Goal: Find specific page/section: Find specific page/section

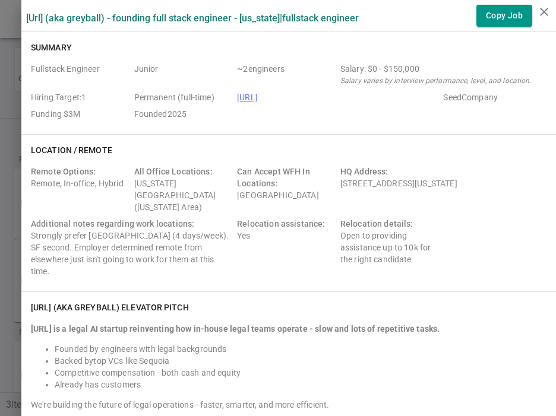
scroll to position [14, 0]
click at [7, 99] on div at bounding box center [278, 208] width 556 height 416
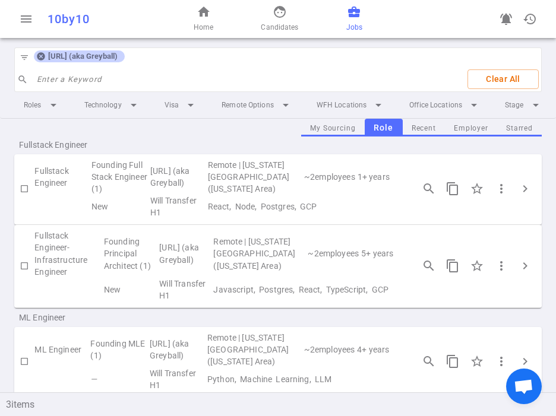
click at [41, 57] on icon at bounding box center [40, 56] width 9 height 9
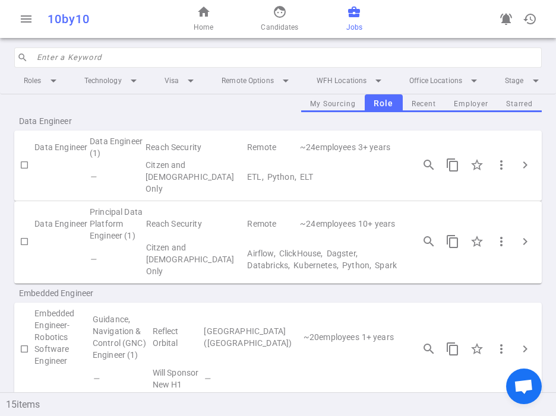
click at [66, 60] on input "search" at bounding box center [285, 57] width 497 height 19
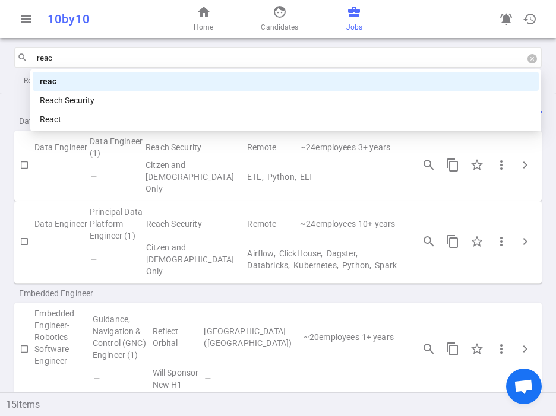
type input "reach"
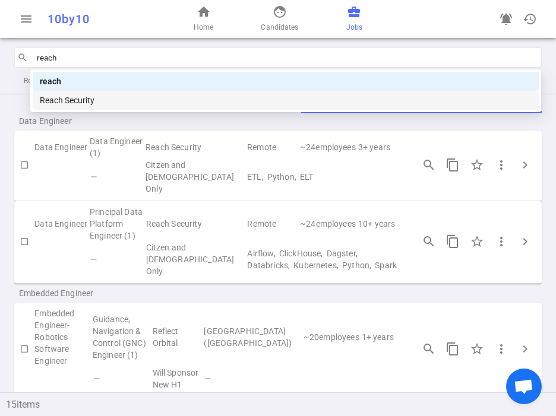
click at [64, 98] on div "Reach Security" at bounding box center [286, 100] width 492 height 13
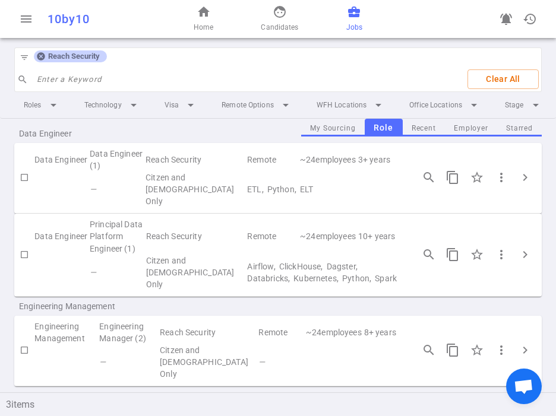
scroll to position [27, 0]
click at [522, 253] on span "chevron_right" at bounding box center [525, 253] width 14 height 14
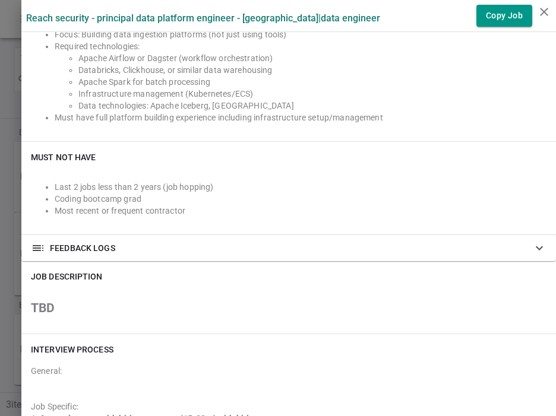
scroll to position [0, 0]
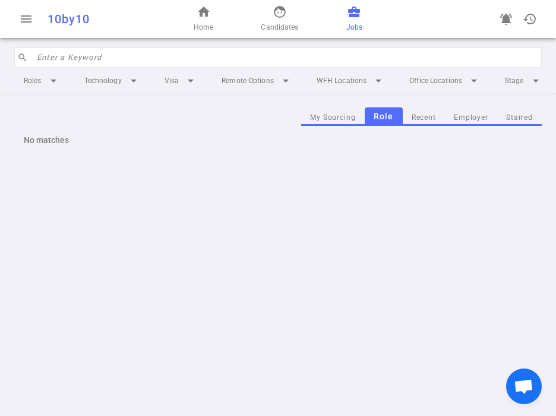
click at [189, 61] on input "search" at bounding box center [285, 57] width 497 height 19
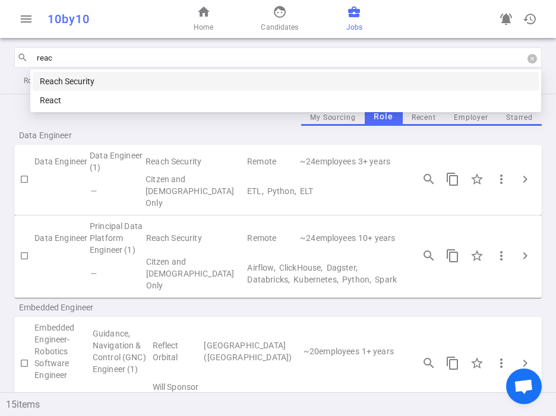
type input "reach"
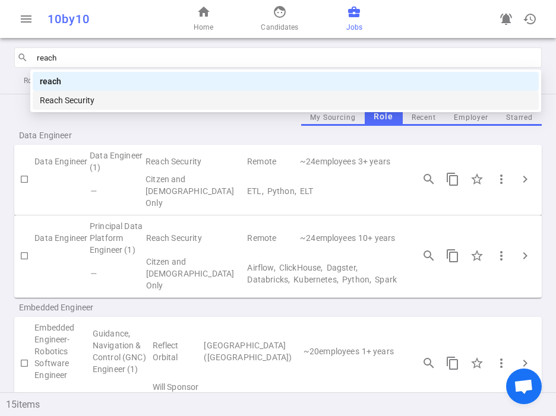
click at [108, 104] on div "Reach Security" at bounding box center [286, 100] width 492 height 13
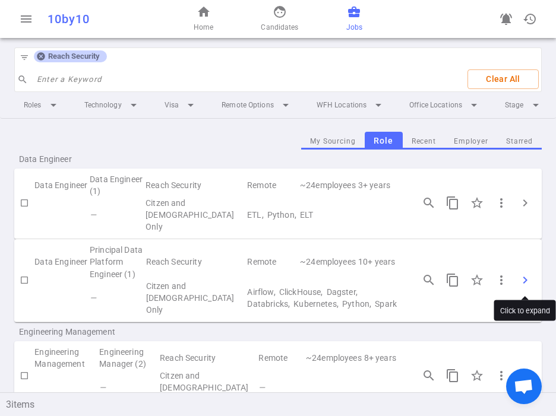
click at [524, 274] on span "chevron_right" at bounding box center [525, 280] width 14 height 14
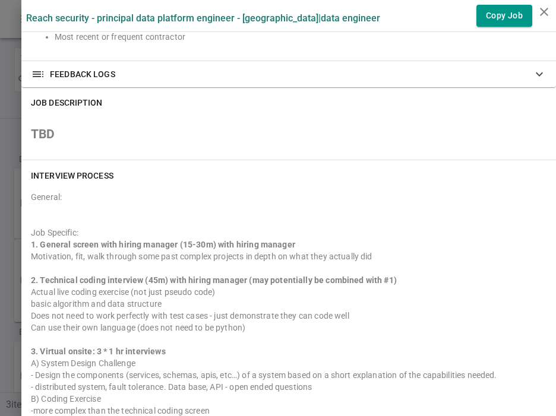
scroll to position [519, 0]
